Goal: Use online tool/utility: Utilize a website feature to perform a specific function

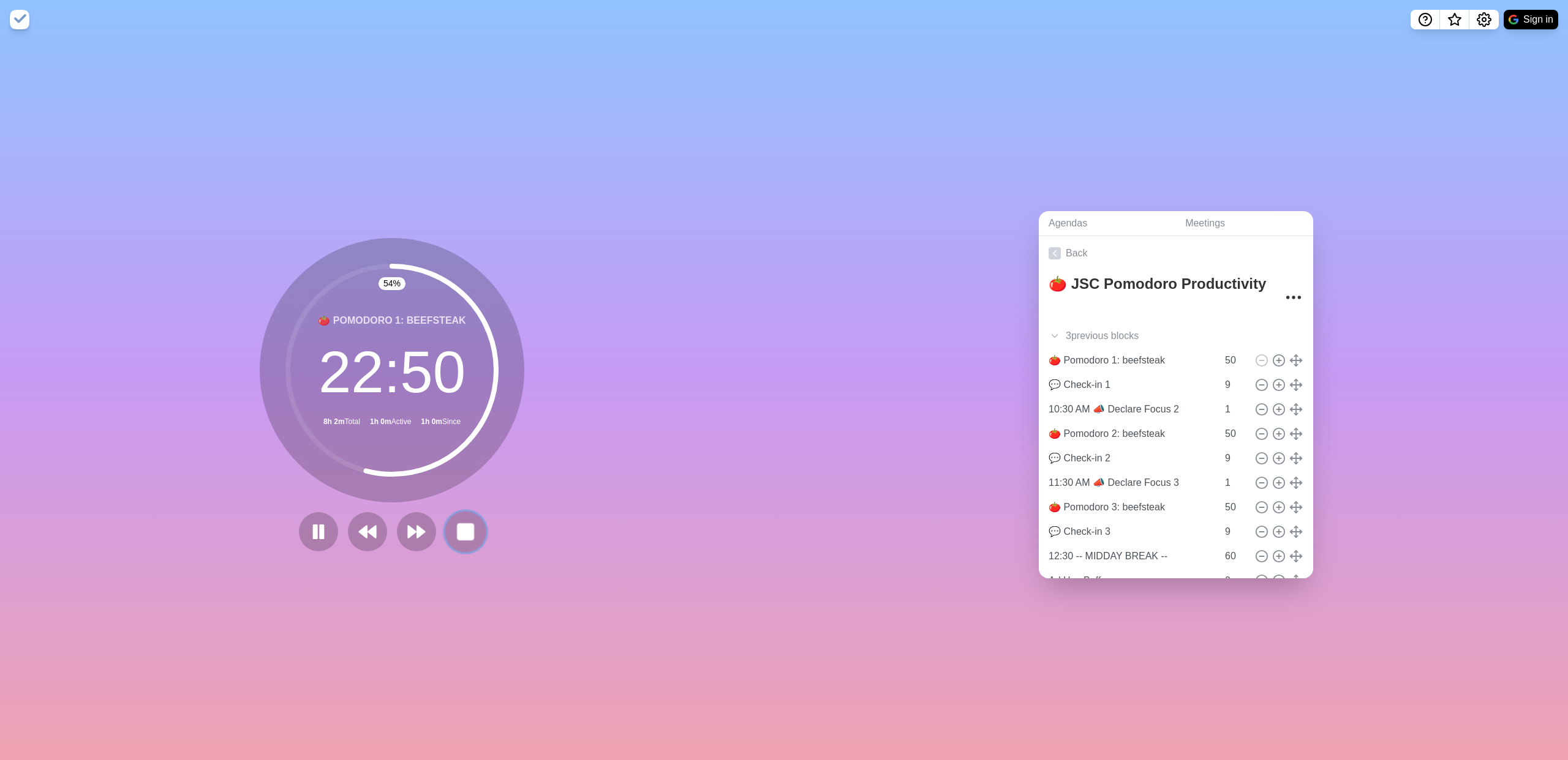
click at [472, 536] on button at bounding box center [465, 532] width 41 height 41
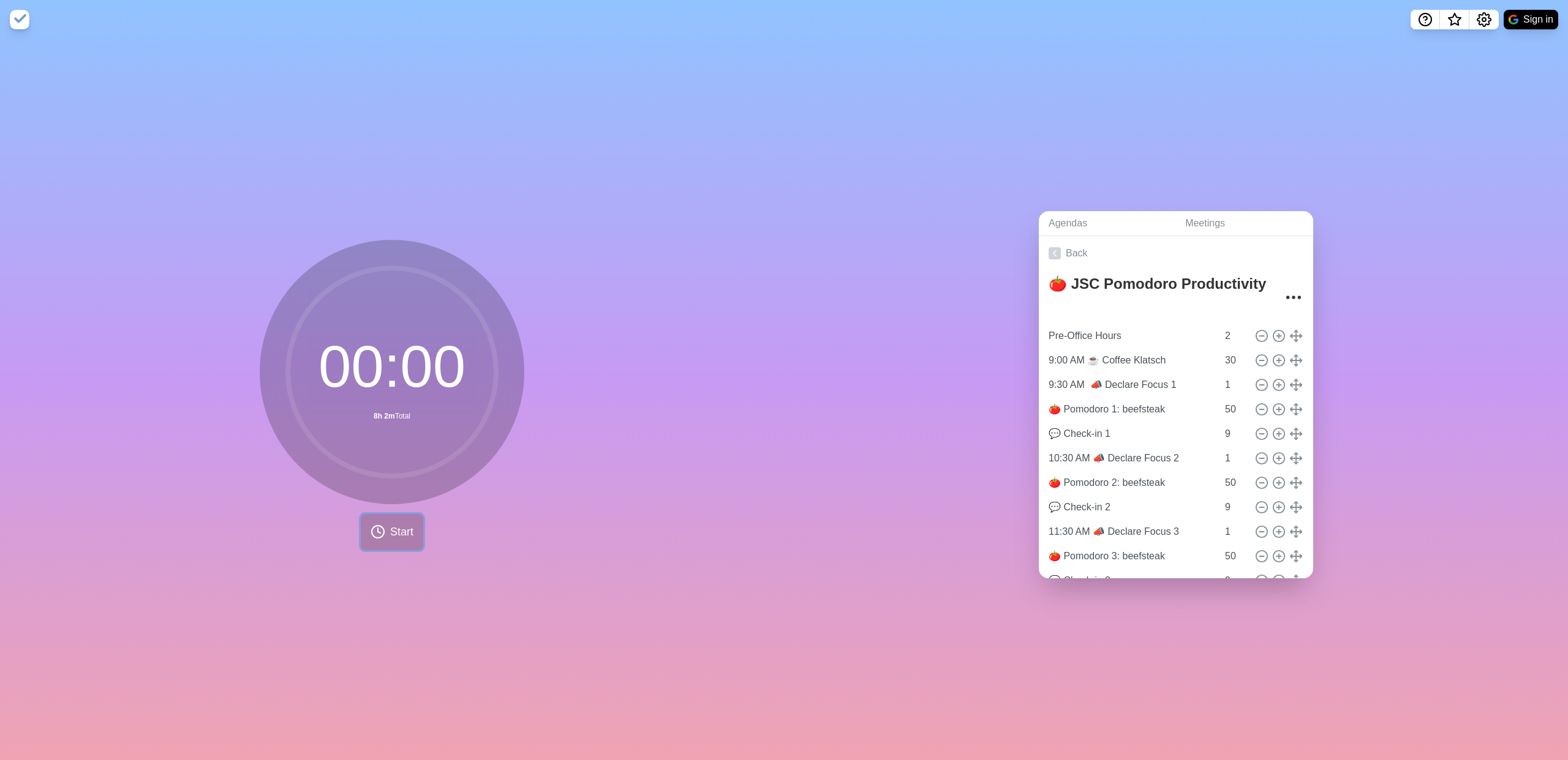
click at [396, 411] on span "Start" at bounding box center [402, 533] width 23 height 17
click at [385, 411] on icon at bounding box center [392, 532] width 21 height 21
click at [385, 411] on div at bounding box center [392, 531] width 196 height 39
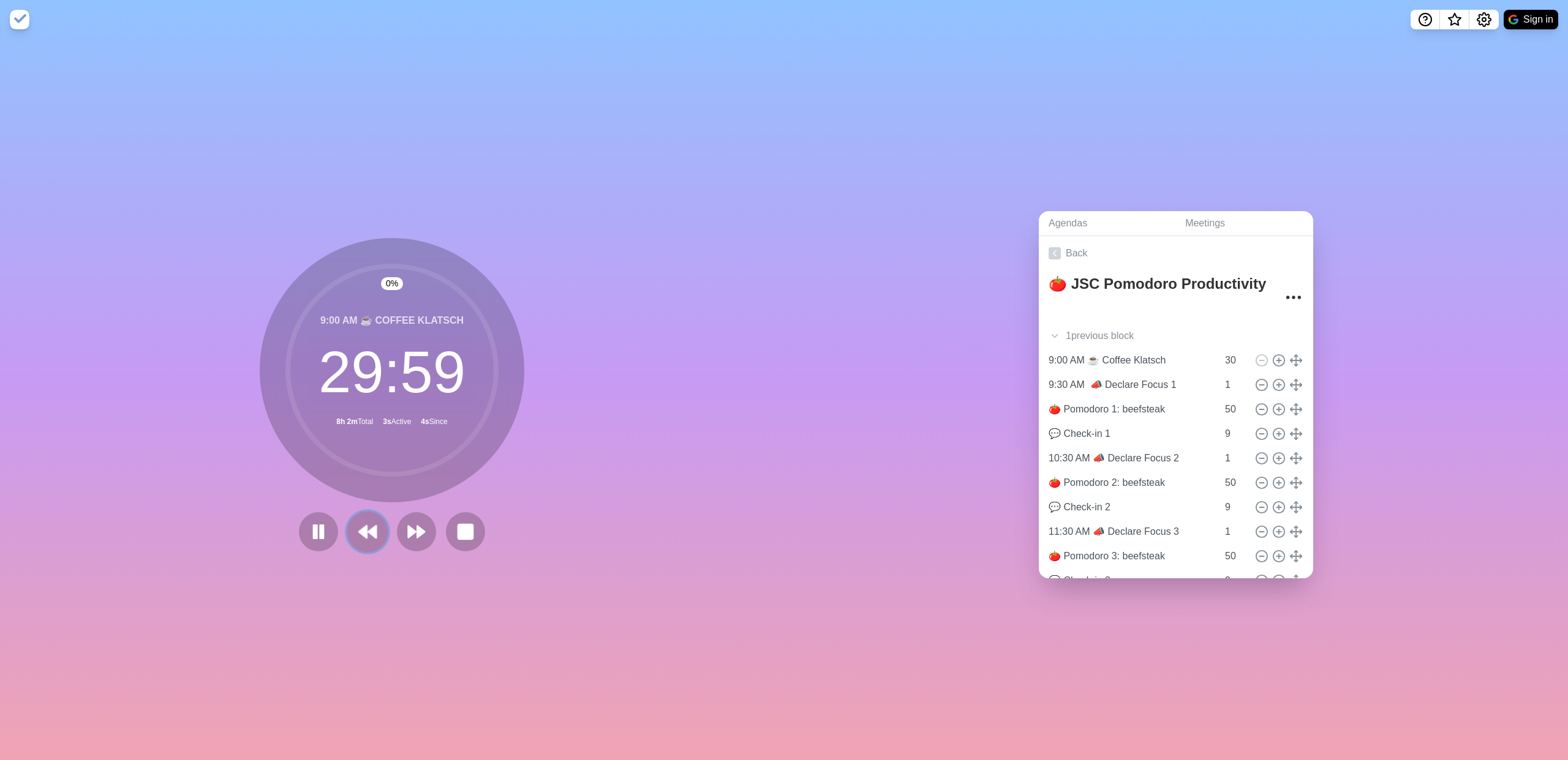
click at [378, 411] on button at bounding box center [368, 532] width 41 height 41
click at [394, 411] on polygon at bounding box center [397, 531] width 8 height 12
click at [395, 411] on button at bounding box center [416, 532] width 41 height 41
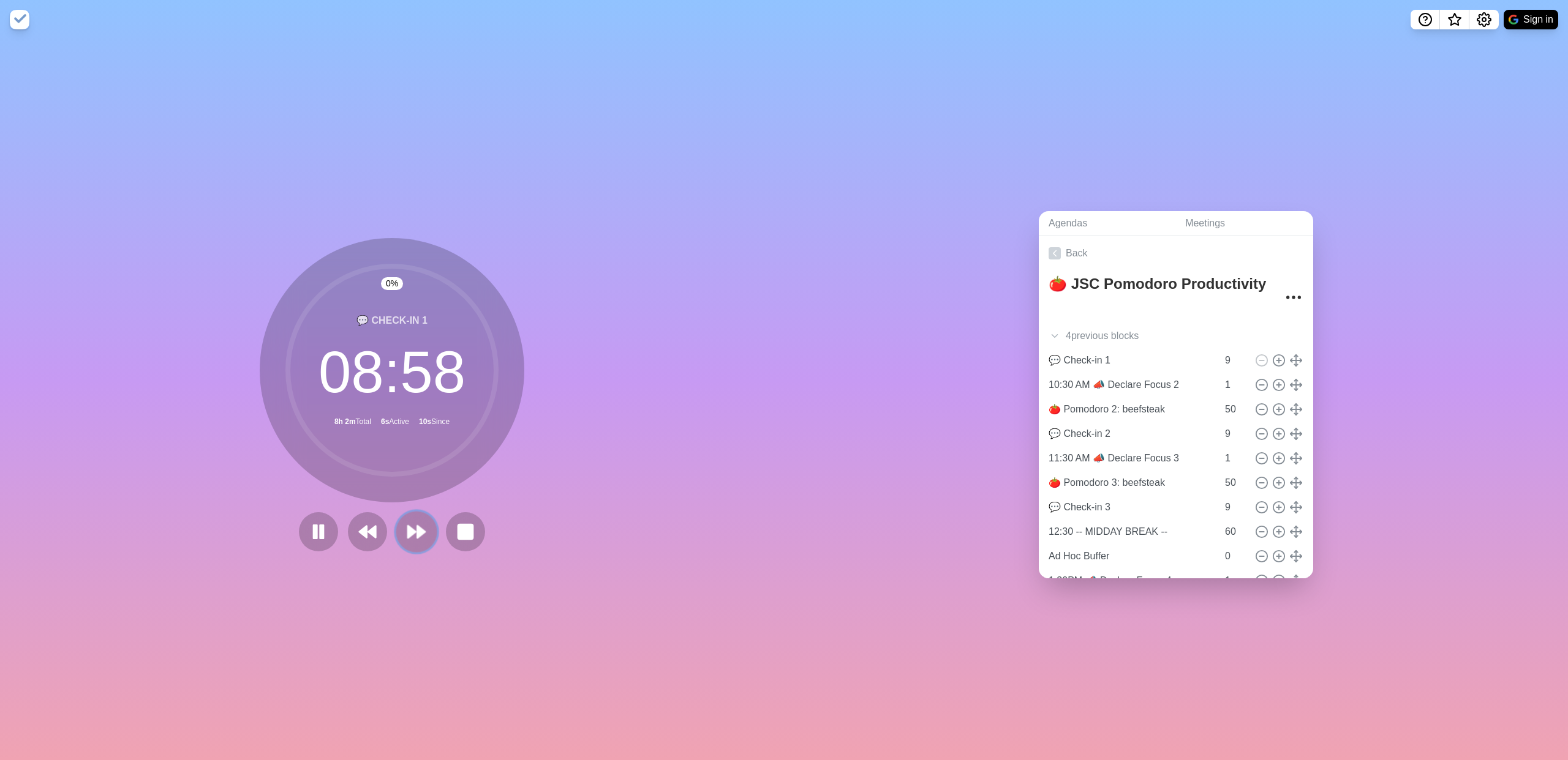
click at [395, 411] on button at bounding box center [416, 532] width 41 height 41
click at [362, 411] on icon at bounding box center [368, 532] width 21 height 21
click at [612, 47] on div "Agendas Meetings Back 🍅 JSC Pomodoro Productivity 4 previous block s Pre-Office…" at bounding box center [1175, 400] width 784 height 721
click at [612, 17] on circle "Settings" at bounding box center [1484, 19] width 4 height 4
click at [612, 44] on p "Preferences" at bounding box center [1445, 46] width 53 height 15
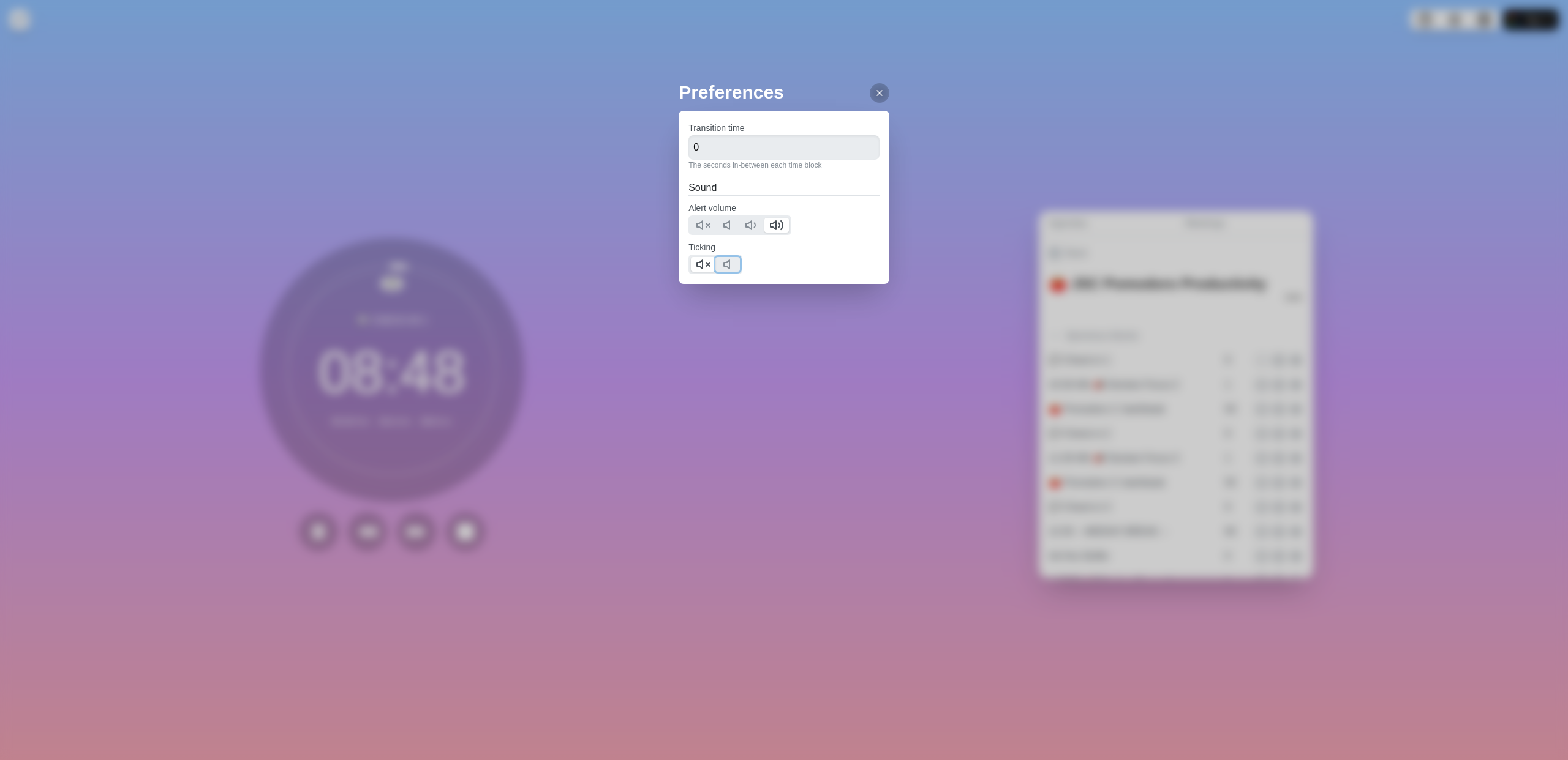
drag, startPoint x: 725, startPoint y: 267, endPoint x: 715, endPoint y: 265, distance: 10.2
click at [612, 267] on icon at bounding box center [730, 264] width 15 height 15
click at [612, 265] on icon at bounding box center [703, 264] width 15 height 15
click at [612, 93] on icon at bounding box center [879, 93] width 10 height 10
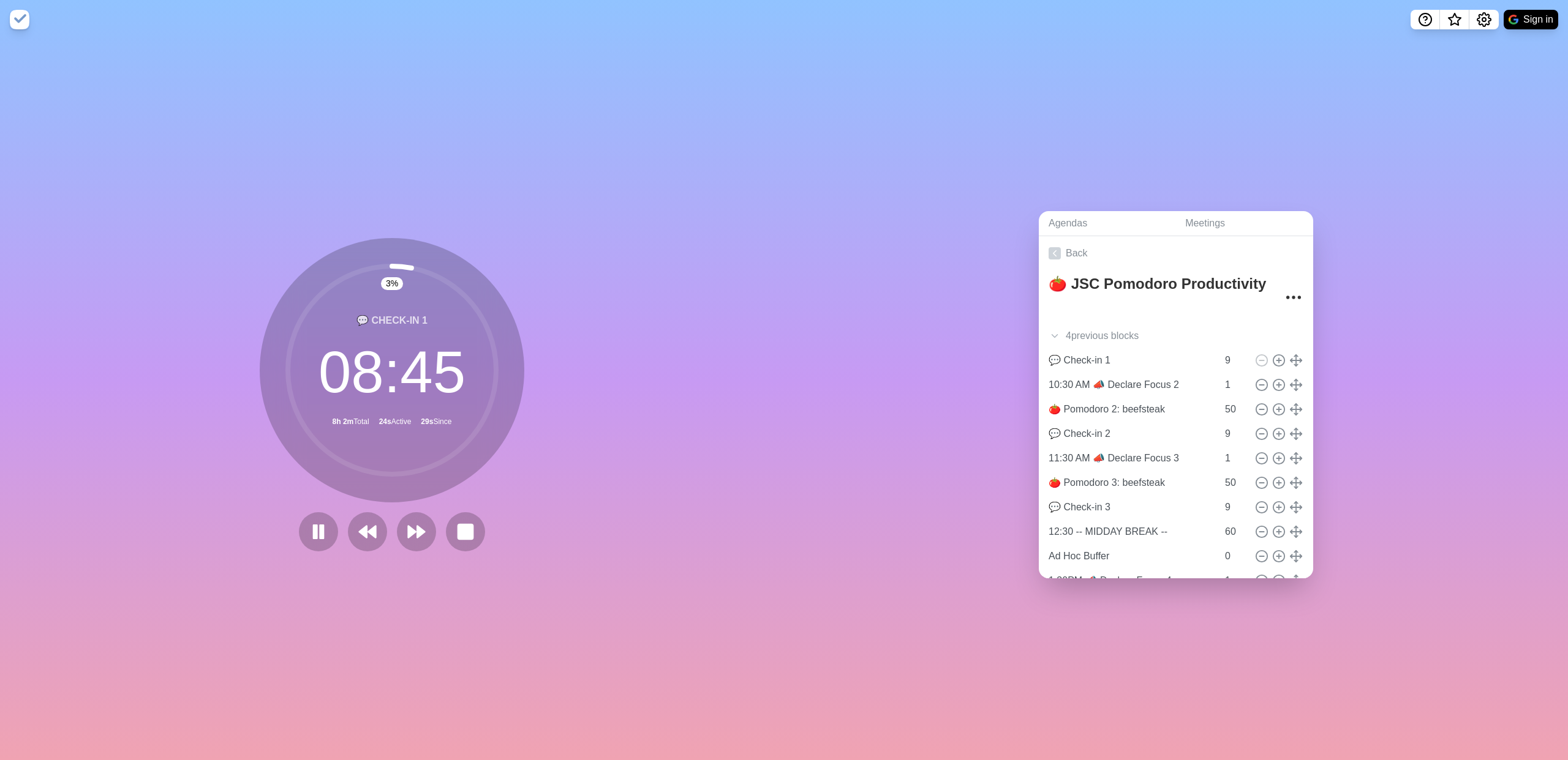
click at [612, 100] on div "Preferences Transition time 0 The seconds in-between each time block Sound Aler…" at bounding box center [784, 380] width 1568 height 760
click at [417, 411] on polygon at bounding box center [421, 531] width 8 height 12
click at [320, 411] on rect at bounding box center [322, 531] width 4 height 14
click at [373, 411] on button at bounding box center [368, 532] width 41 height 41
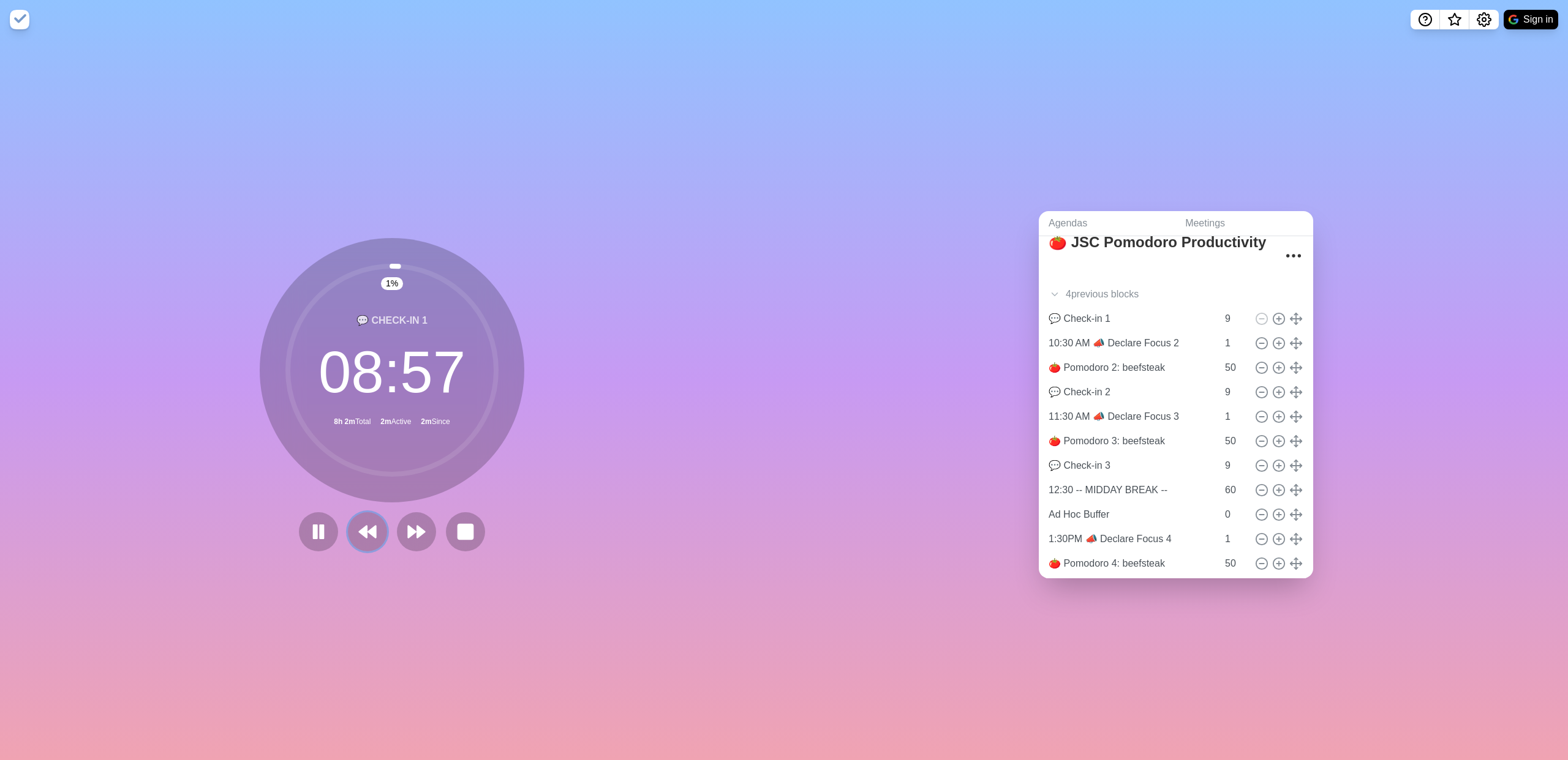
scroll to position [39, 0]
type input "Ad Hoc Buffer"
type input "0"
type input "10:30 AM 📣 Declare Focus 2"
type input "1"
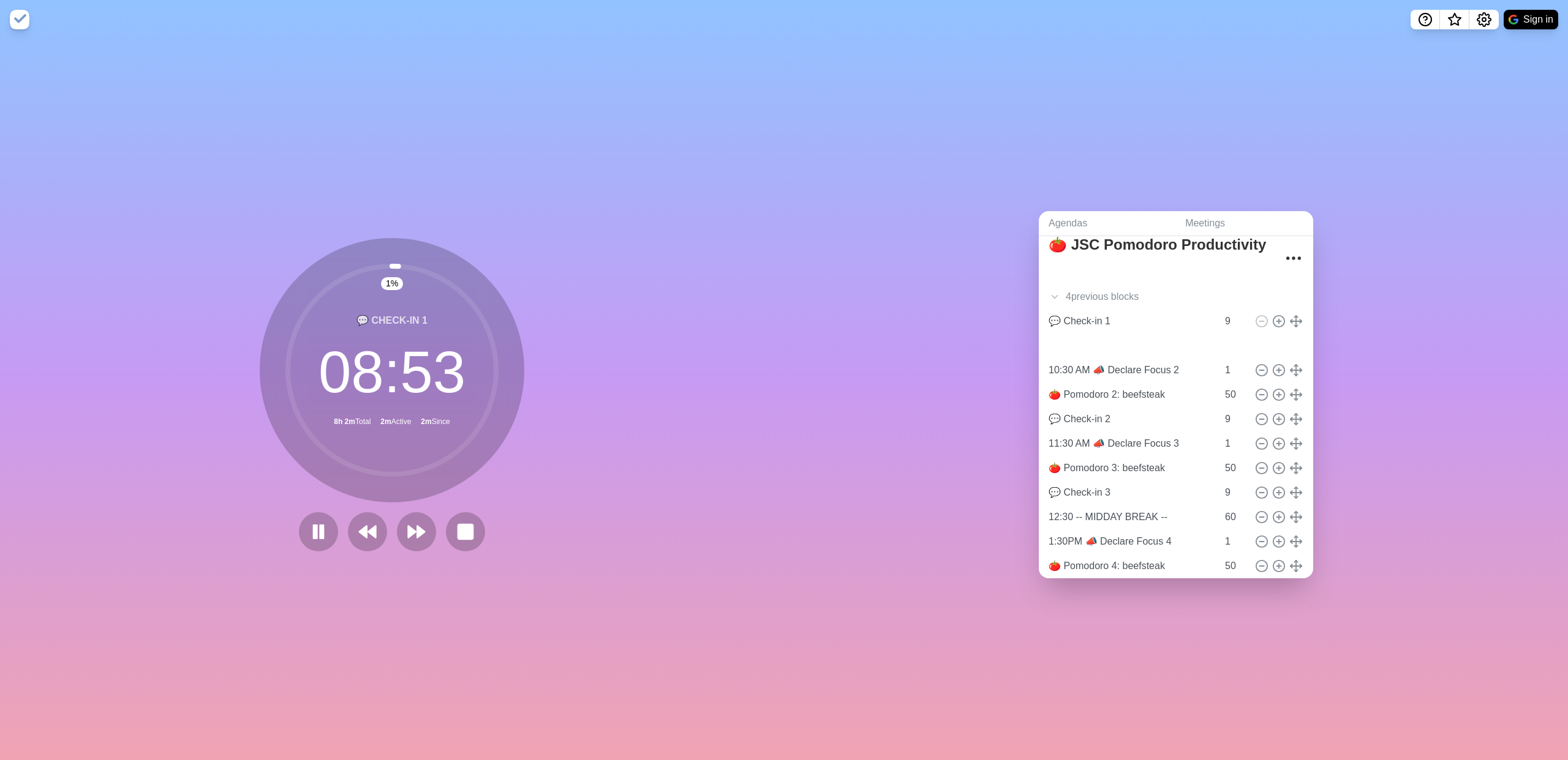
type input "🍅 Pomodoro 2: beefsteak"
type input "50"
type input "💬 Check-in 2"
type input "9"
type input "11:30 AM 📣 Declare Focus 3"
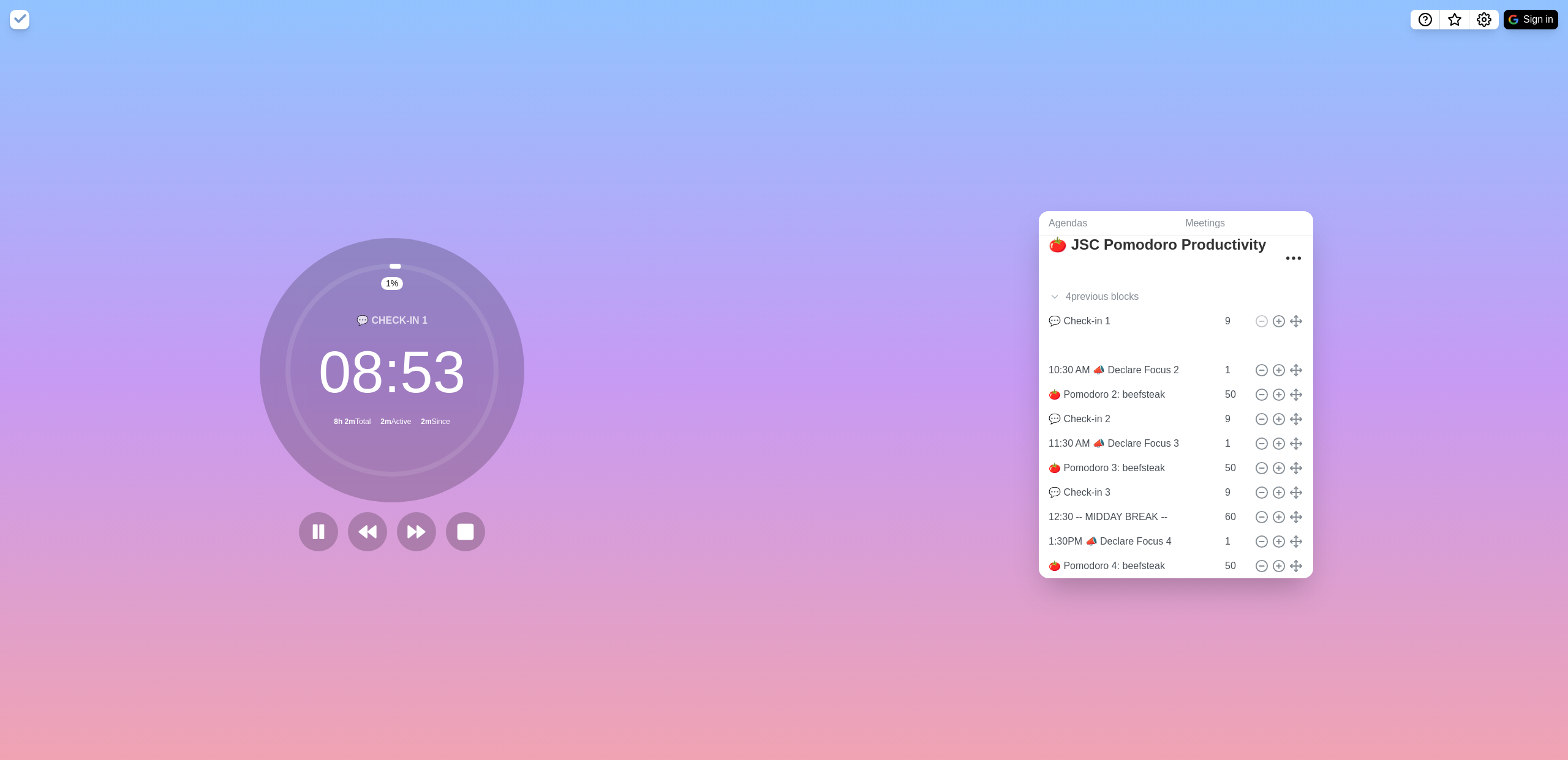
type input "1"
type input "🍅 Pomodoro 3: beefsteak"
type input "50"
type input "💬 Check-in 3"
type input "9"
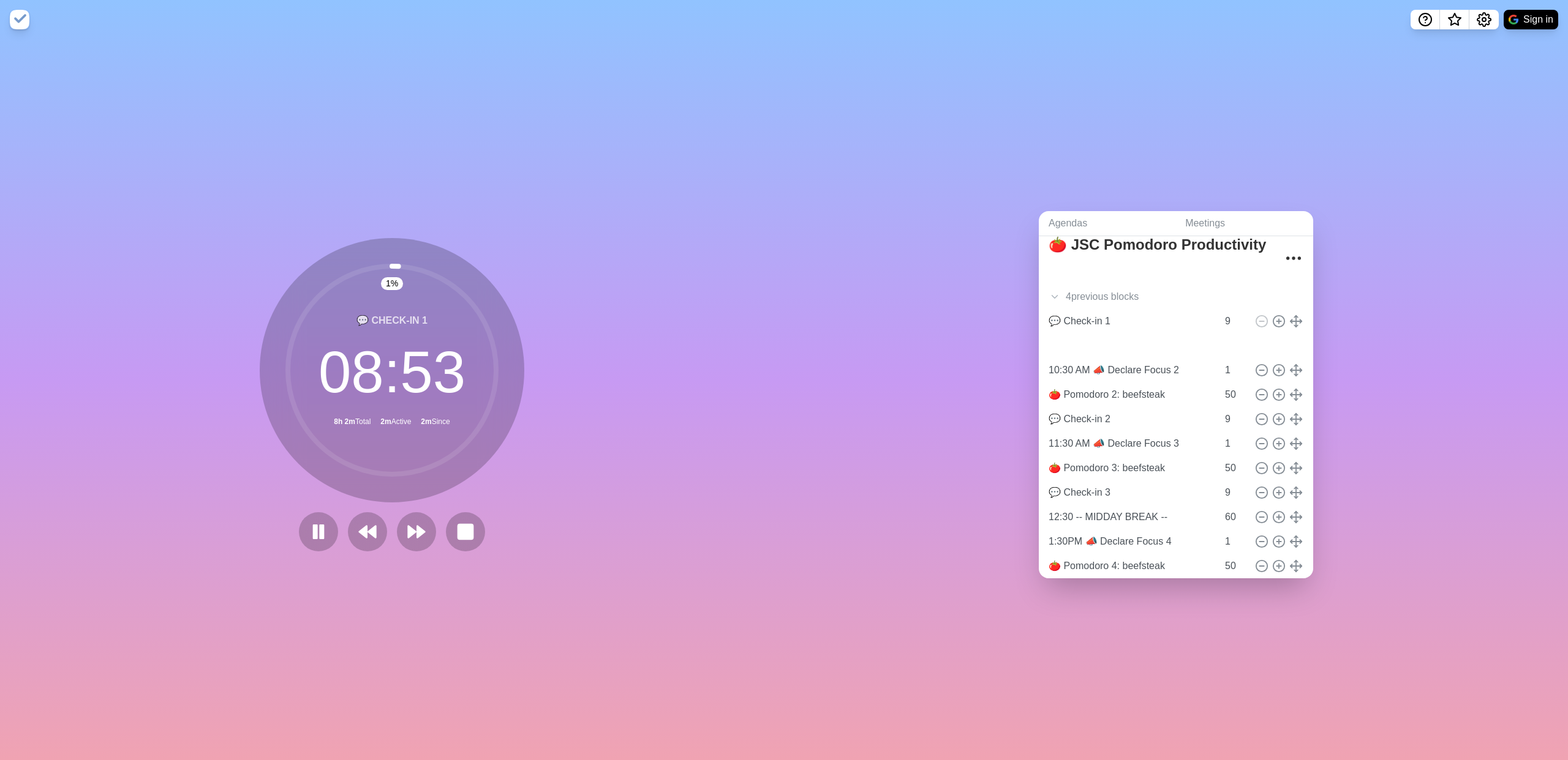
type input "12:30 -- MIDDAY BREAK --"
type input "60"
drag, startPoint x: 416, startPoint y: 531, endPoint x: 401, endPoint y: 529, distance: 15.1
click at [417, 411] on polygon at bounding box center [421, 531] width 8 height 12
click at [313, 411] on rect at bounding box center [315, 531] width 4 height 14
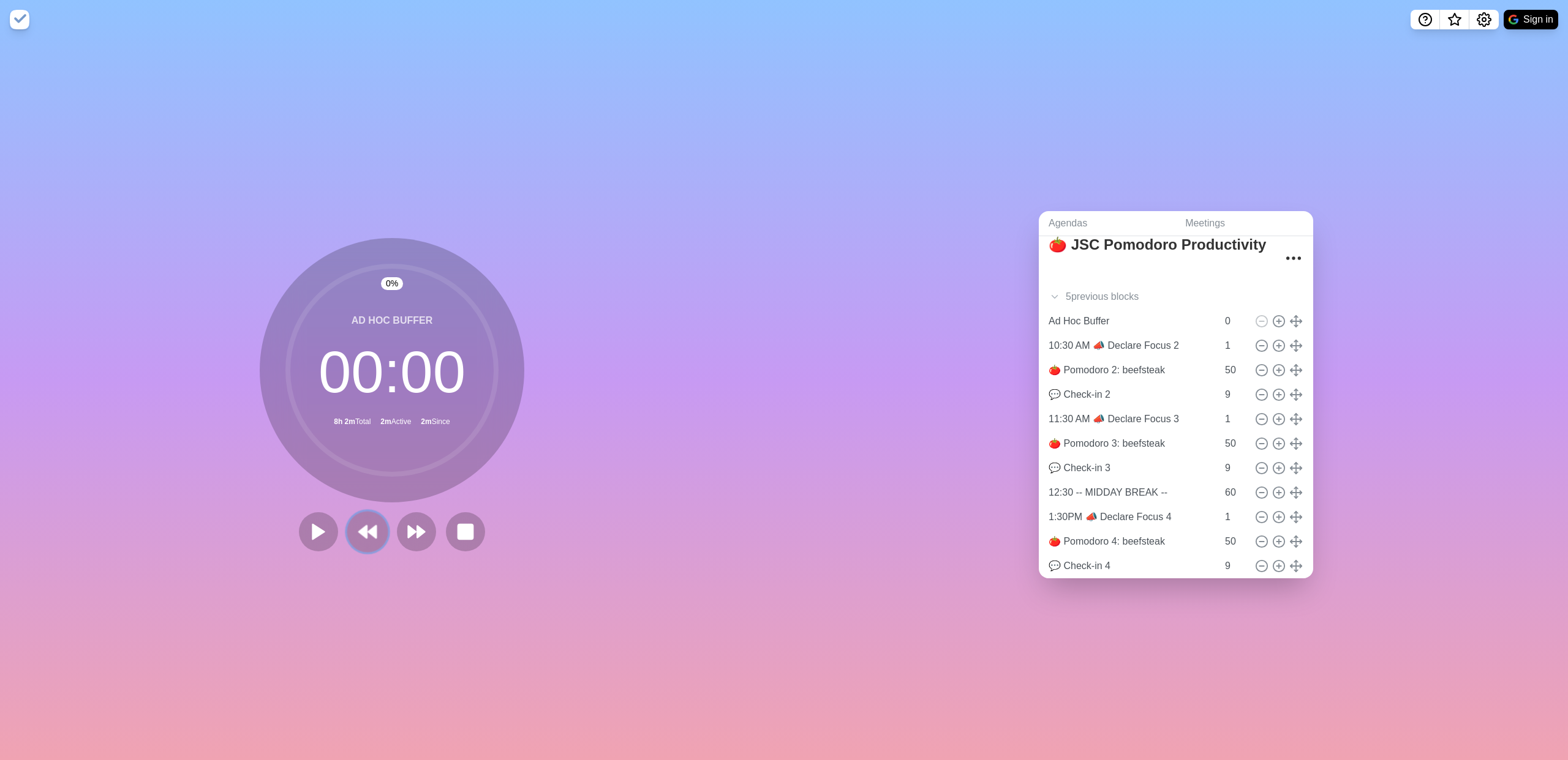
drag, startPoint x: 375, startPoint y: 526, endPoint x: 363, endPoint y: 528, distance: 12.2
click at [375, 411] on button at bounding box center [368, 532] width 41 height 41
click at [612, 338] on input "0" at bounding box center [1235, 346] width 30 height 25
click at [612, 336] on input "15" at bounding box center [1235, 346] width 30 height 25
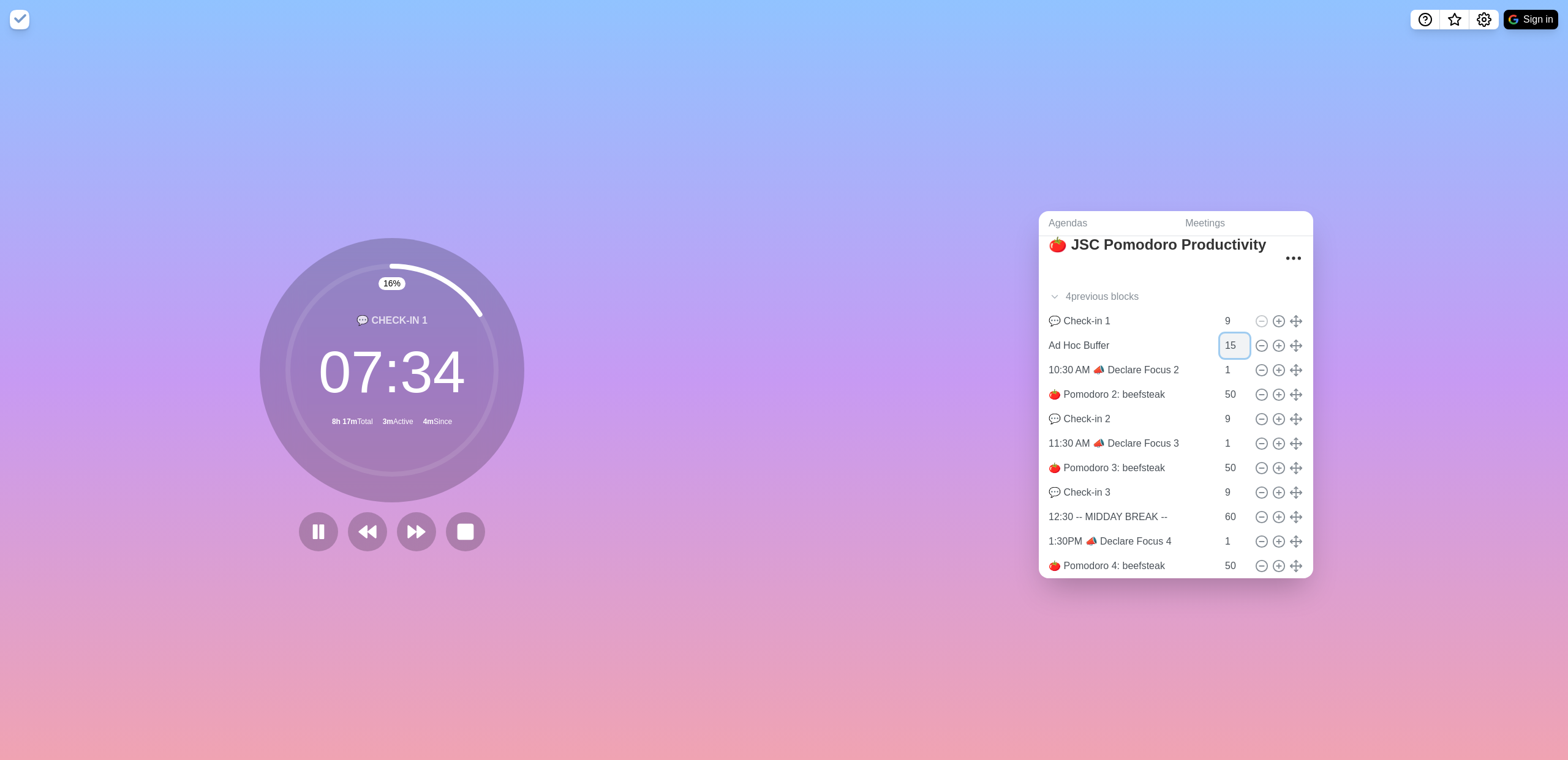
click at [612, 336] on input "15" at bounding box center [1235, 346] width 30 height 25
click at [417, 411] on polygon at bounding box center [421, 531] width 8 height 12
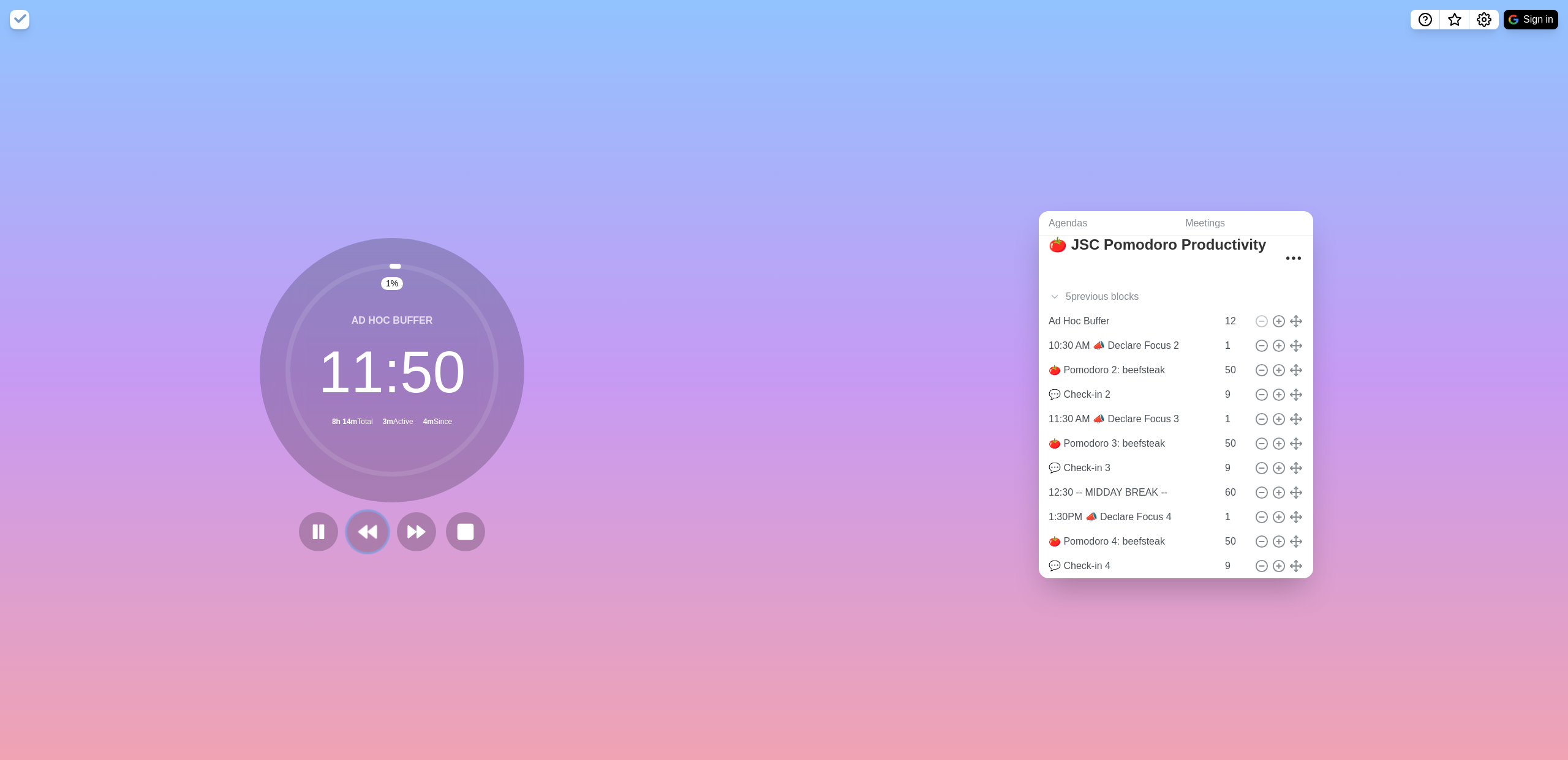
click at [357, 411] on icon at bounding box center [368, 532] width 21 height 21
click at [612, 340] on input "12" at bounding box center [1235, 346] width 30 height 25
click at [469, 411] on button at bounding box center [465, 531] width 39 height 39
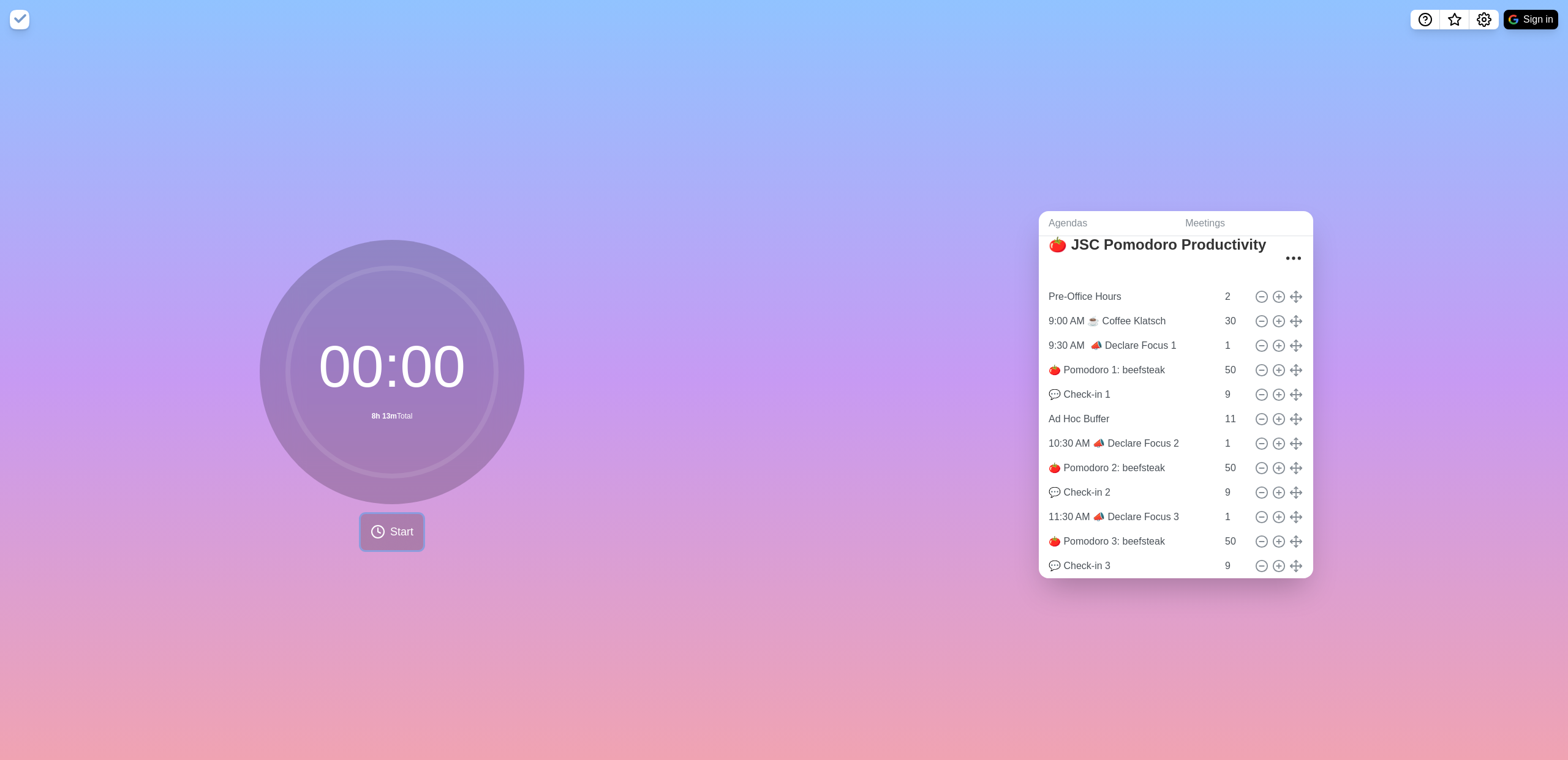
click at [383, 411] on button "Start" at bounding box center [392, 532] width 63 height 36
click at [393, 411] on polygon at bounding box center [397, 531] width 8 height 12
click at [388, 411] on div at bounding box center [392, 531] width 196 height 39
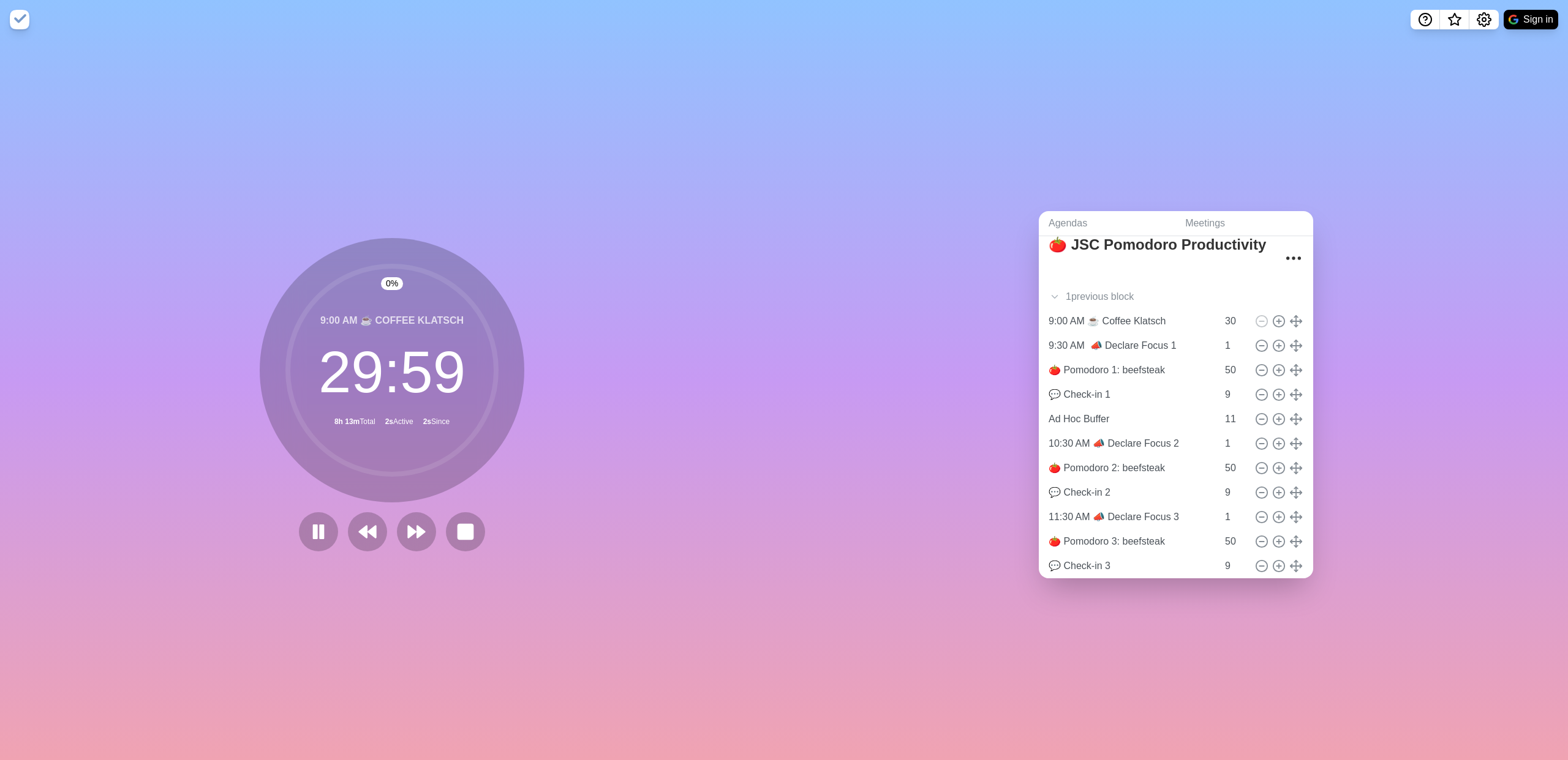
click at [388, 411] on div at bounding box center [392, 531] width 196 height 39
click at [406, 411] on icon at bounding box center [417, 532] width 21 height 21
click at [408, 411] on polygon at bounding box center [412, 531] width 8 height 12
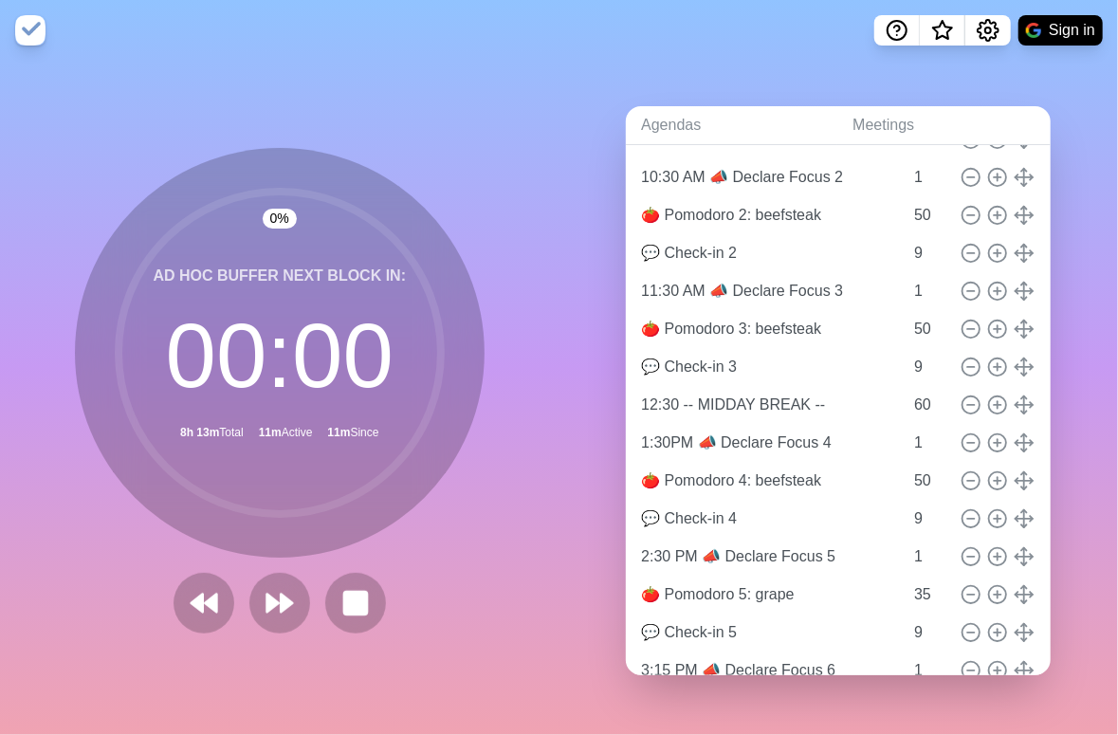
scroll to position [160, 0]
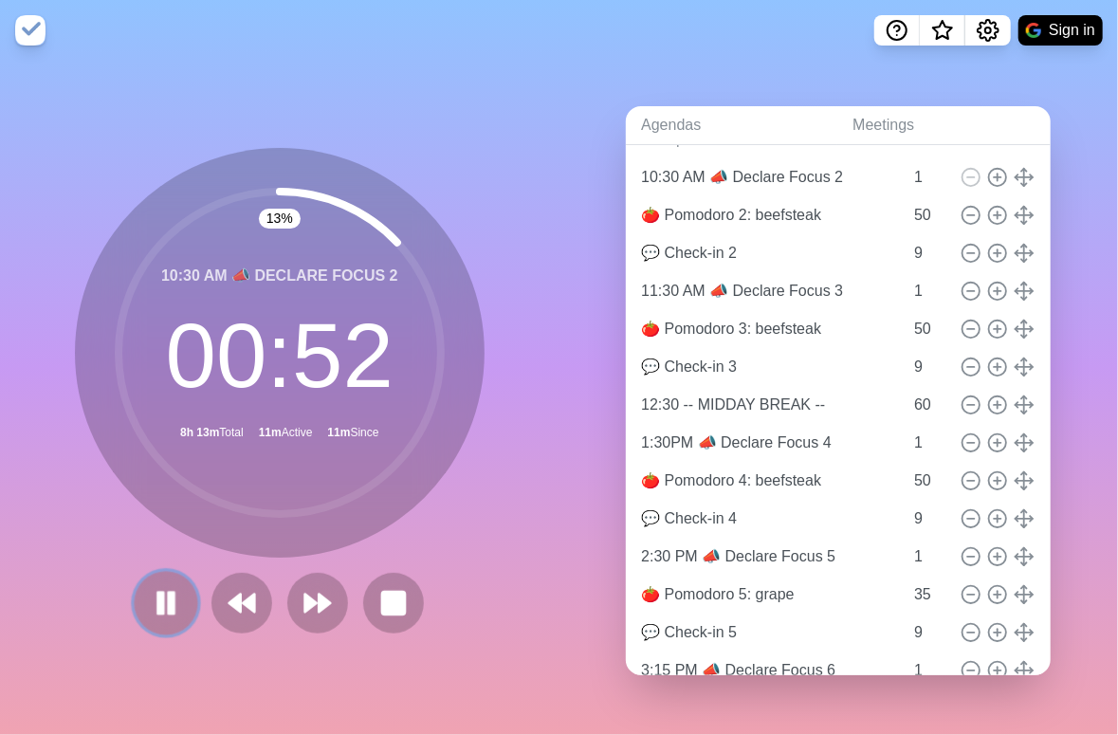
click at [157, 607] on rect at bounding box center [160, 602] width 6 height 21
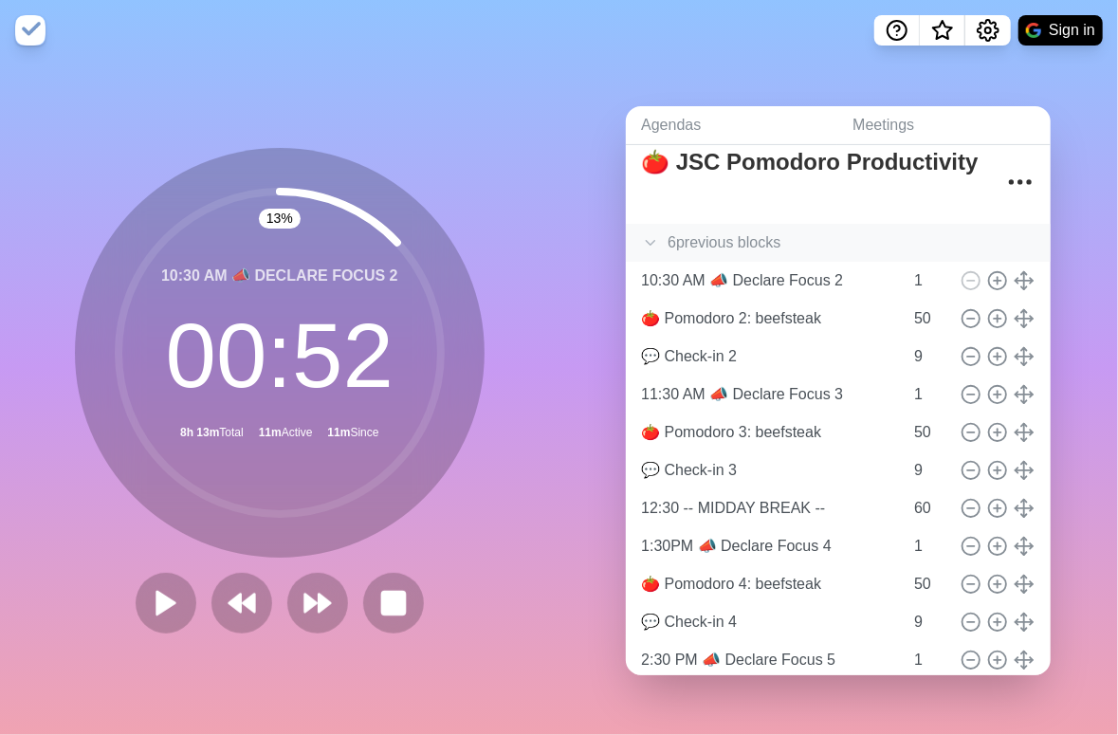
scroll to position [55, 0]
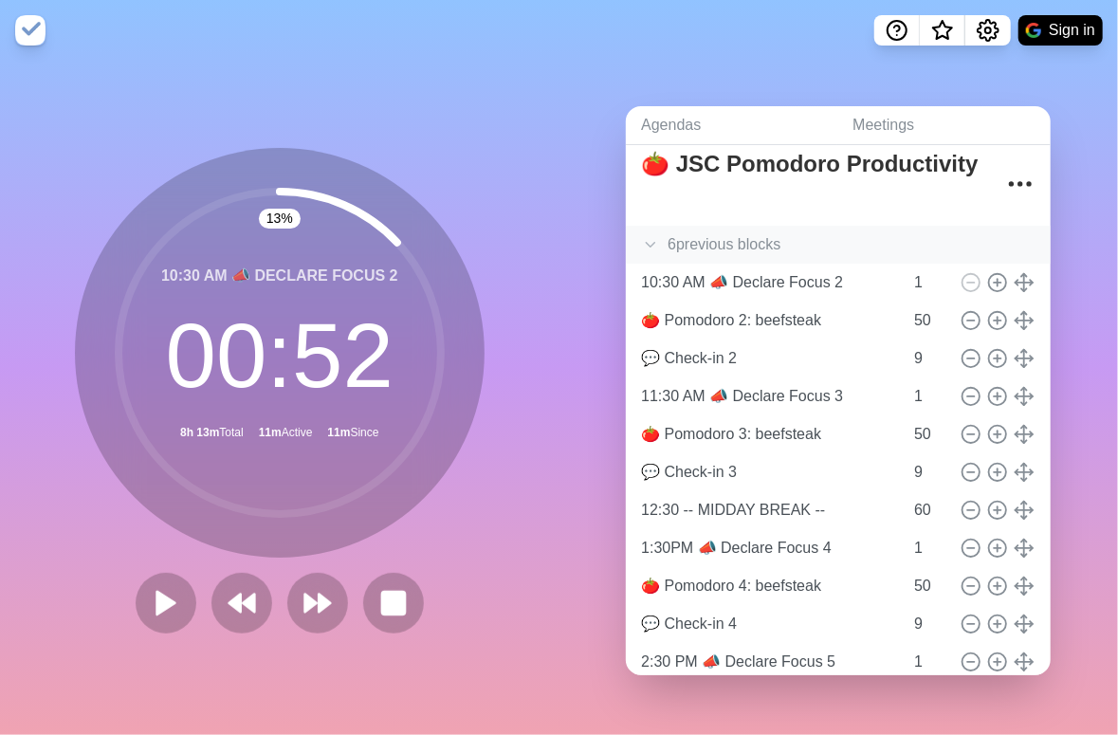
click at [649, 235] on icon at bounding box center [650, 244] width 19 height 19
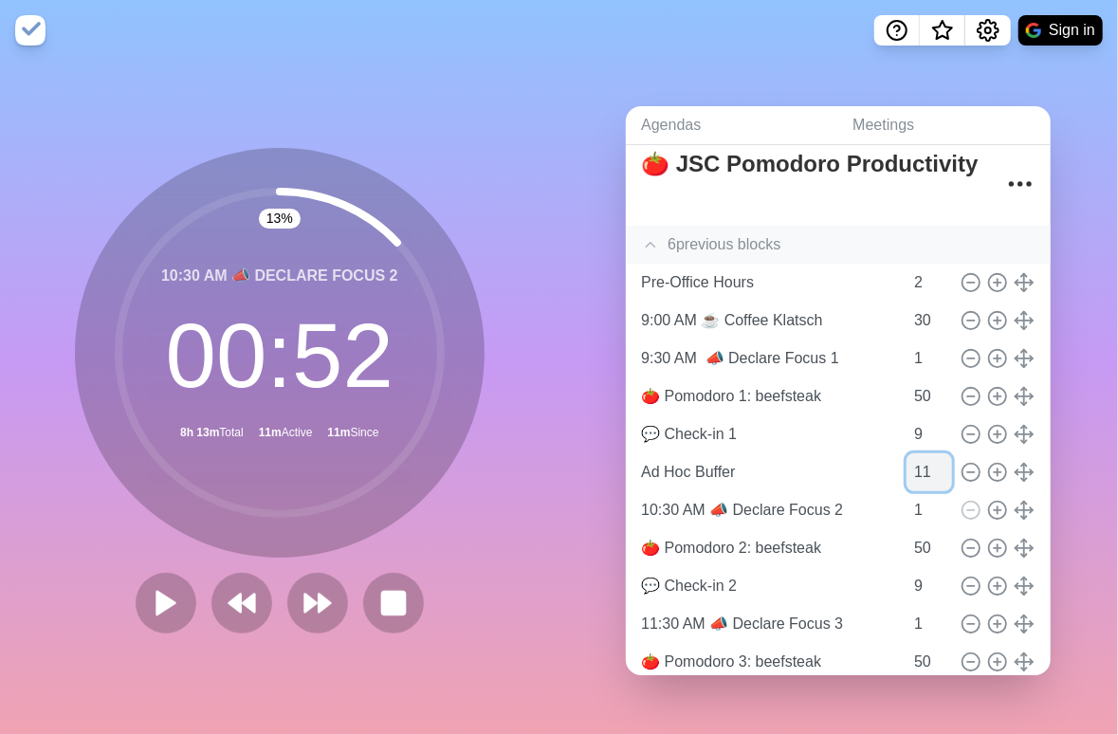
click at [906, 467] on input "11" at bounding box center [929, 472] width 46 height 38
type input "1"
type input "10"
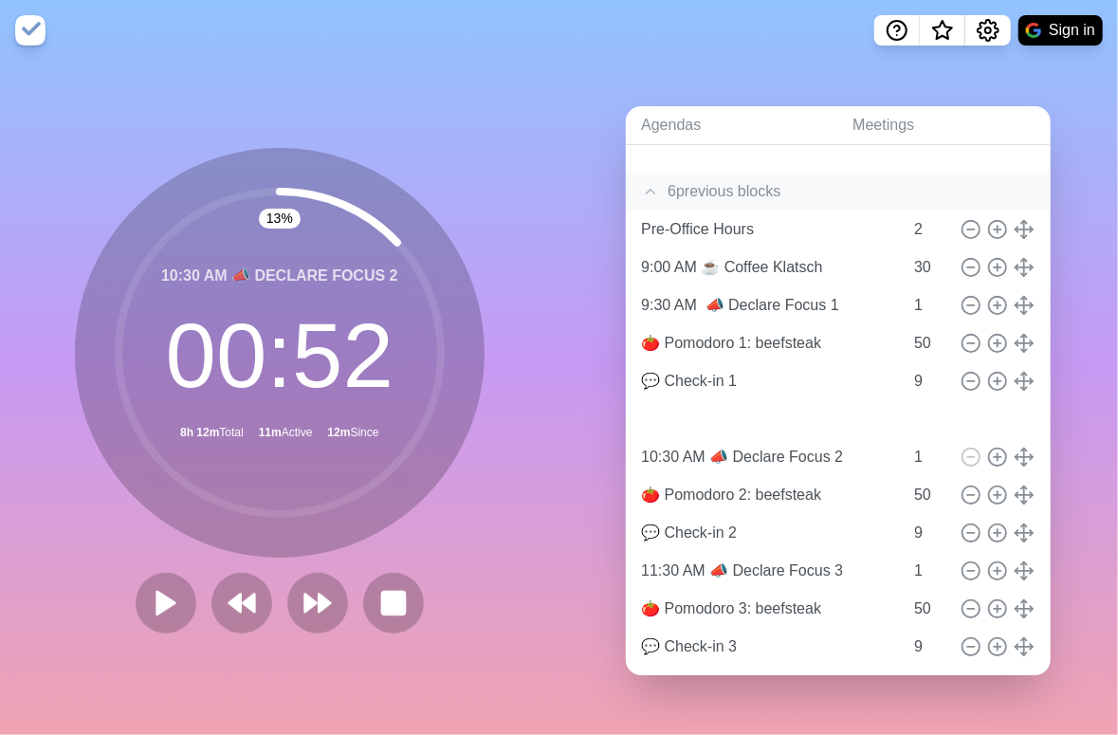
scroll to position [107, 0]
click at [167, 596] on polygon at bounding box center [165, 603] width 19 height 24
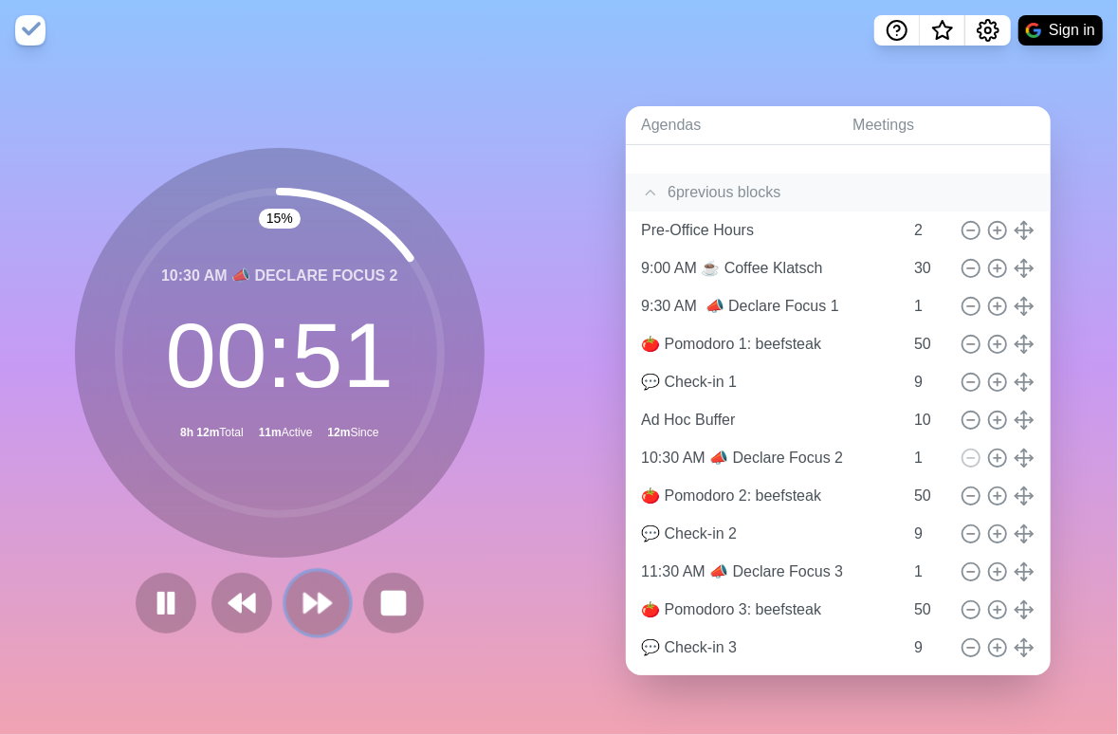
click at [319, 610] on icon at bounding box center [317, 603] width 32 height 32
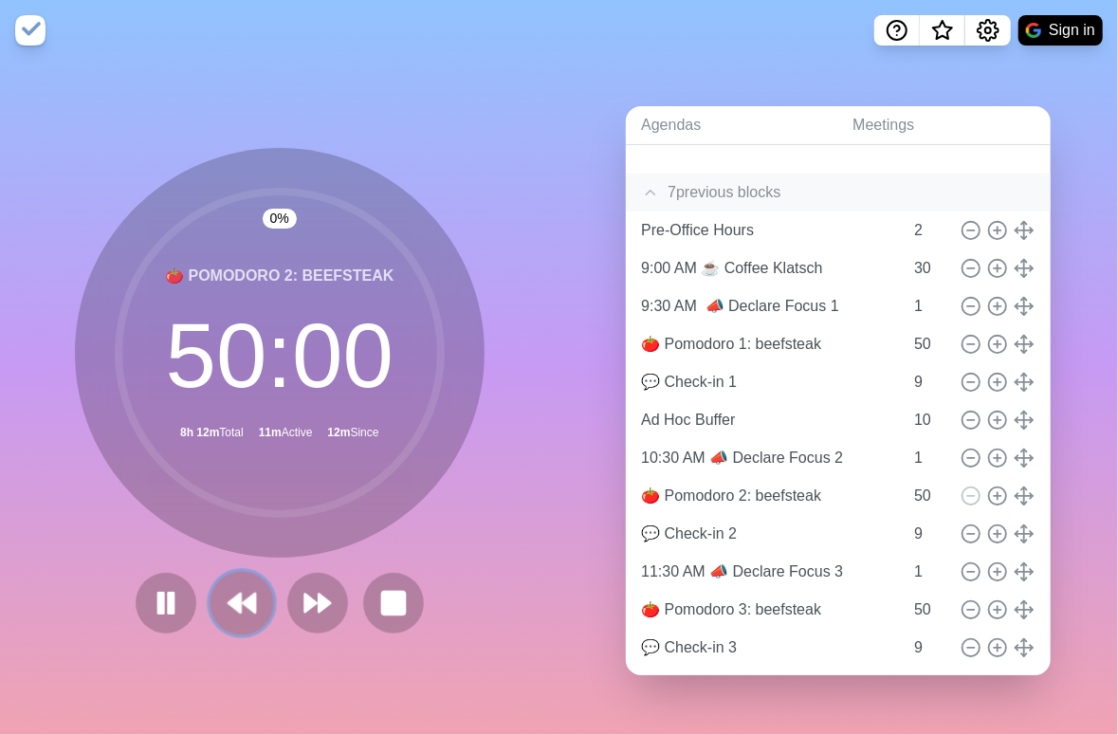
click at [228, 607] on icon at bounding box center [242, 603] width 32 height 32
click at [229, 607] on icon at bounding box center [242, 603] width 32 height 32
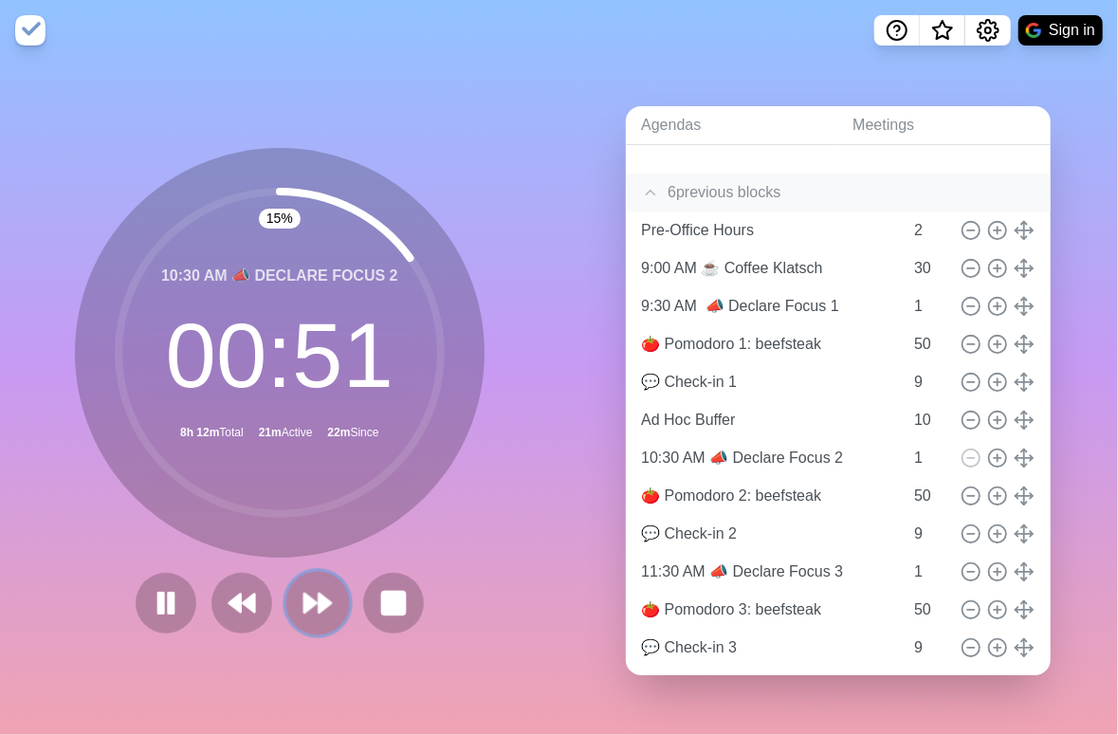
click at [304, 602] on polygon at bounding box center [310, 602] width 12 height 19
